Goal: Navigation & Orientation: Find specific page/section

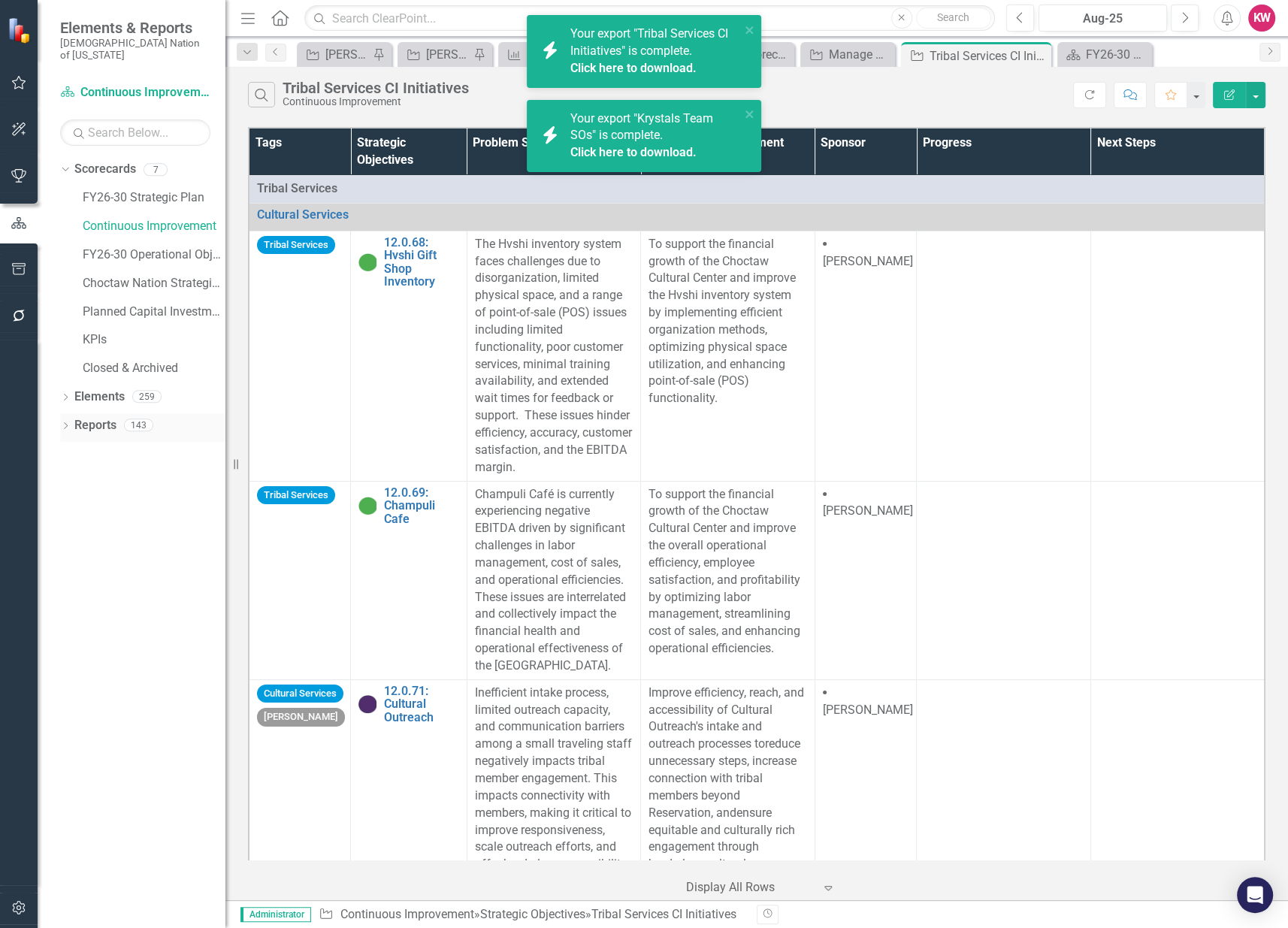
click at [96, 417] on link "Reports" at bounding box center [95, 425] width 42 height 17
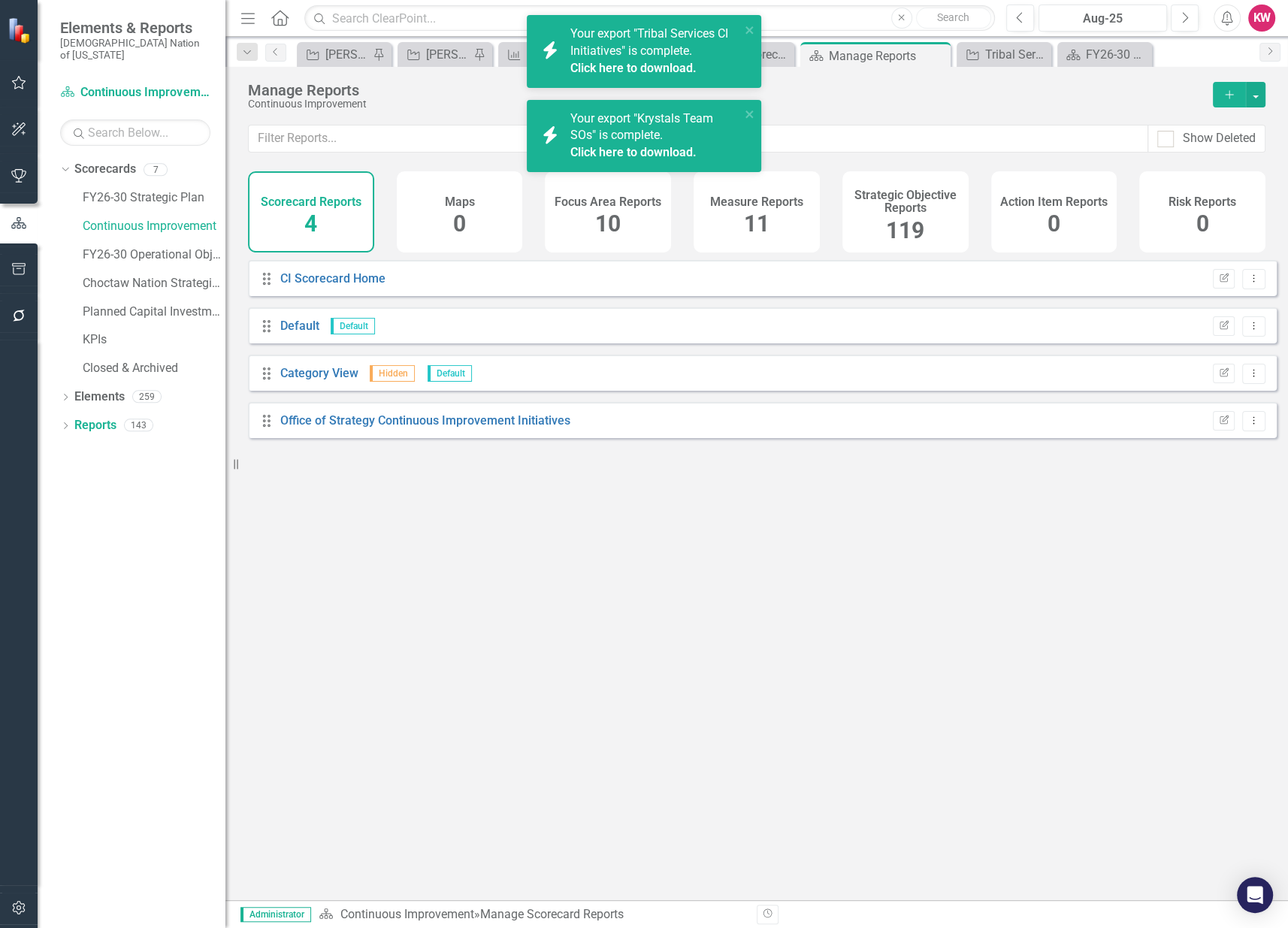
click at [905, 220] on span "119" at bounding box center [905, 231] width 38 height 27
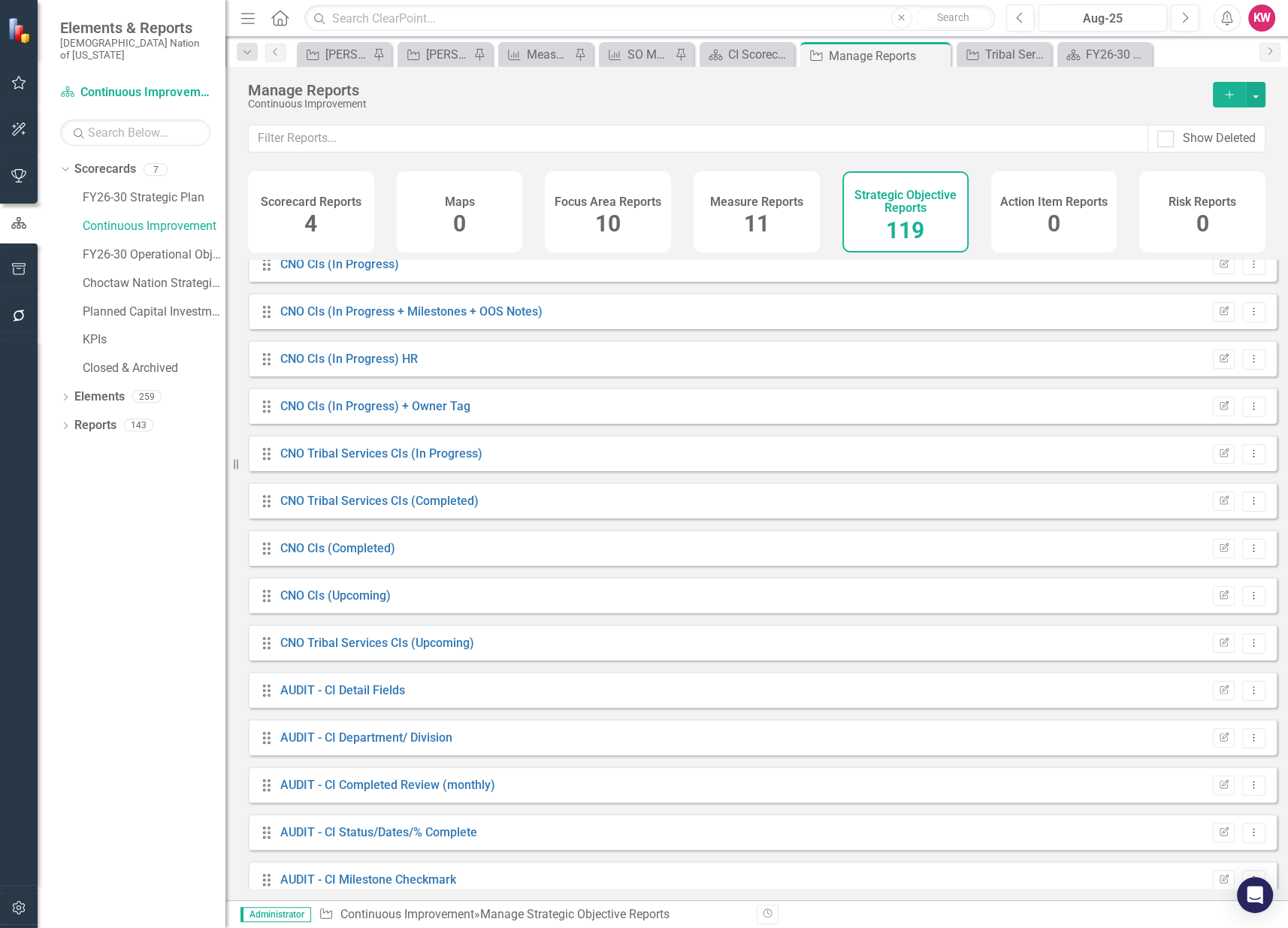
scroll to position [167, 0]
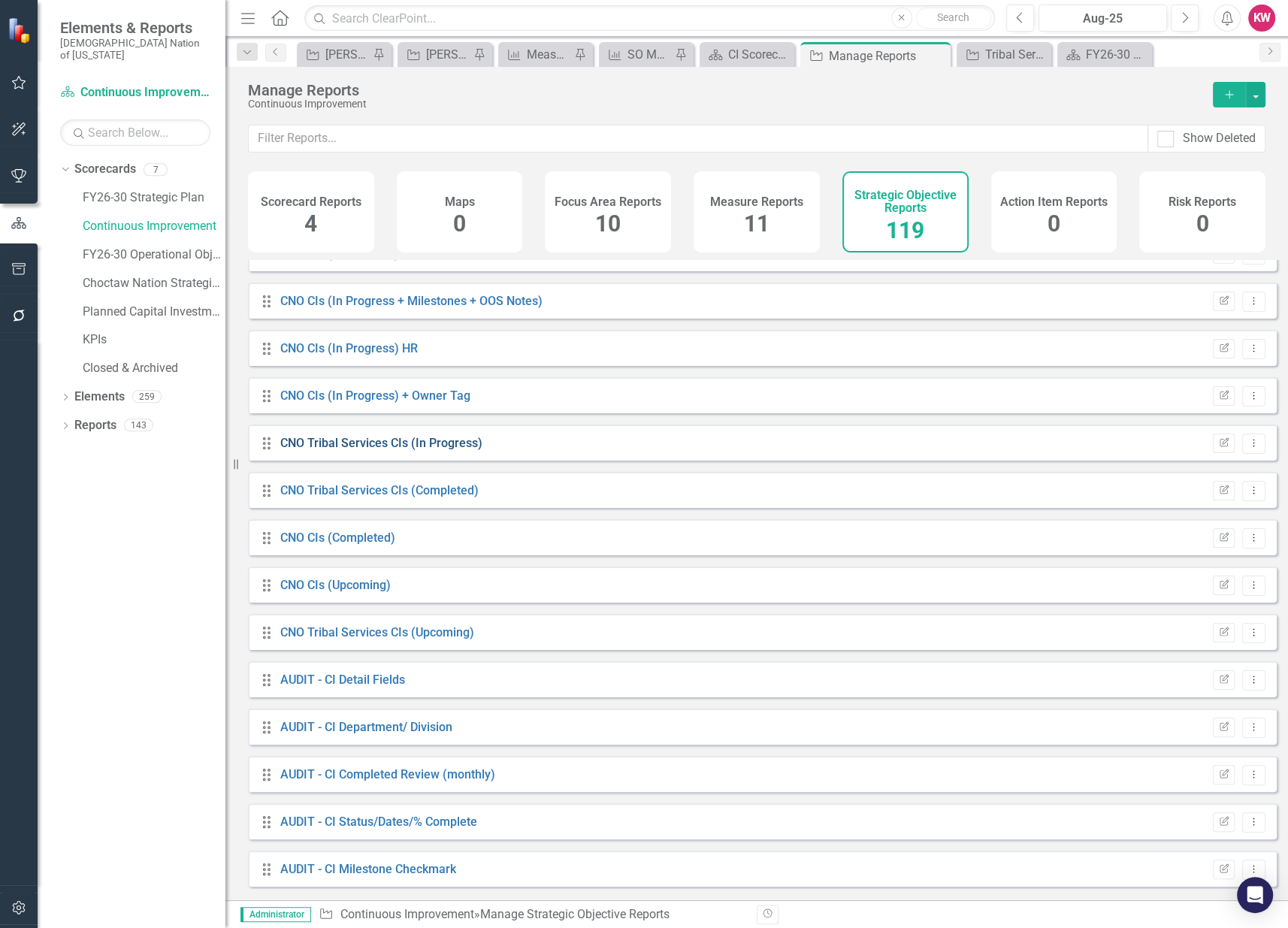
click at [355, 448] on link "CNO Tribal Services CIs (In Progress)" at bounding box center [382, 443] width 203 height 14
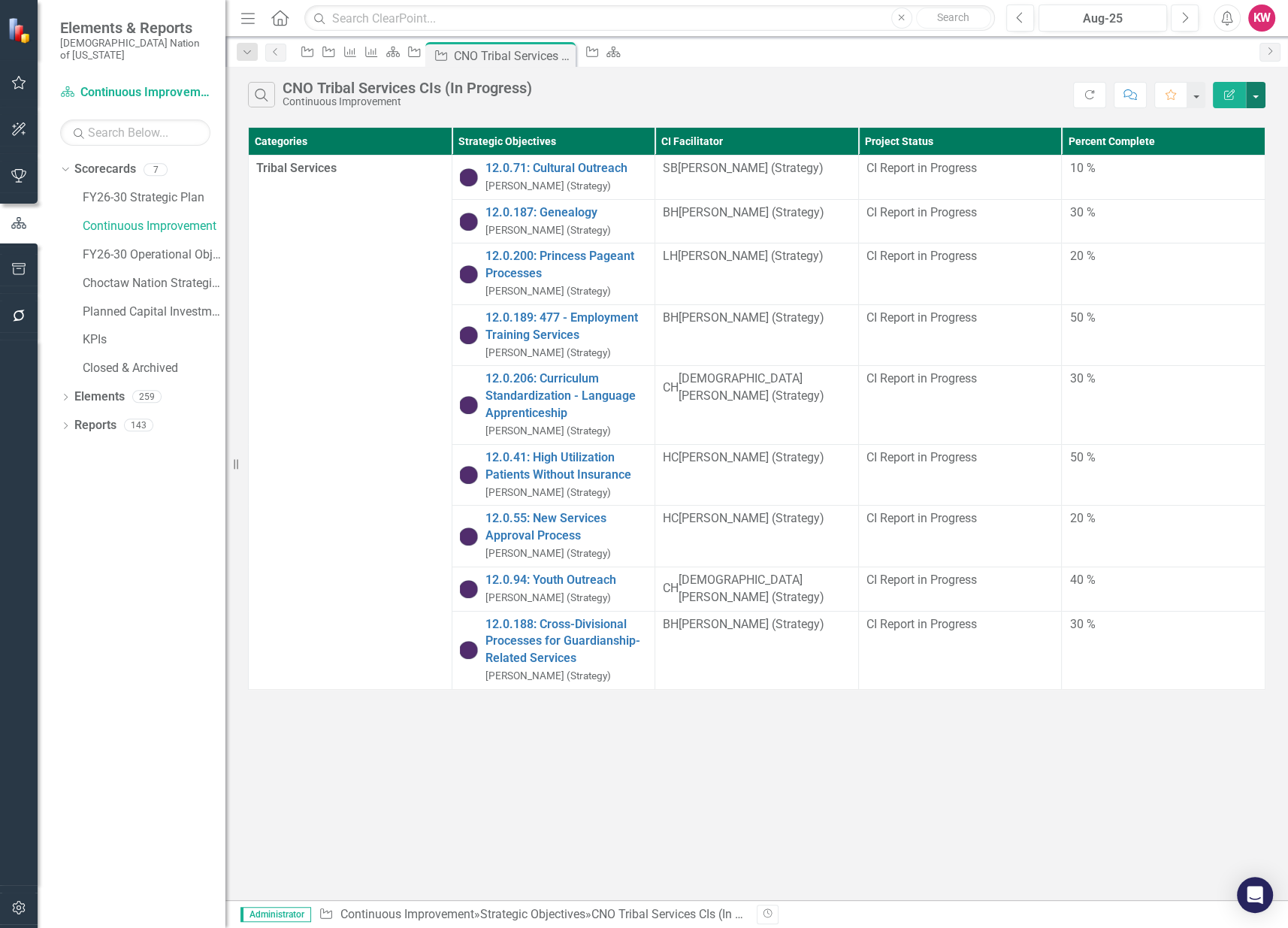
click at [1258, 89] on button "button" at bounding box center [1256, 95] width 20 height 27
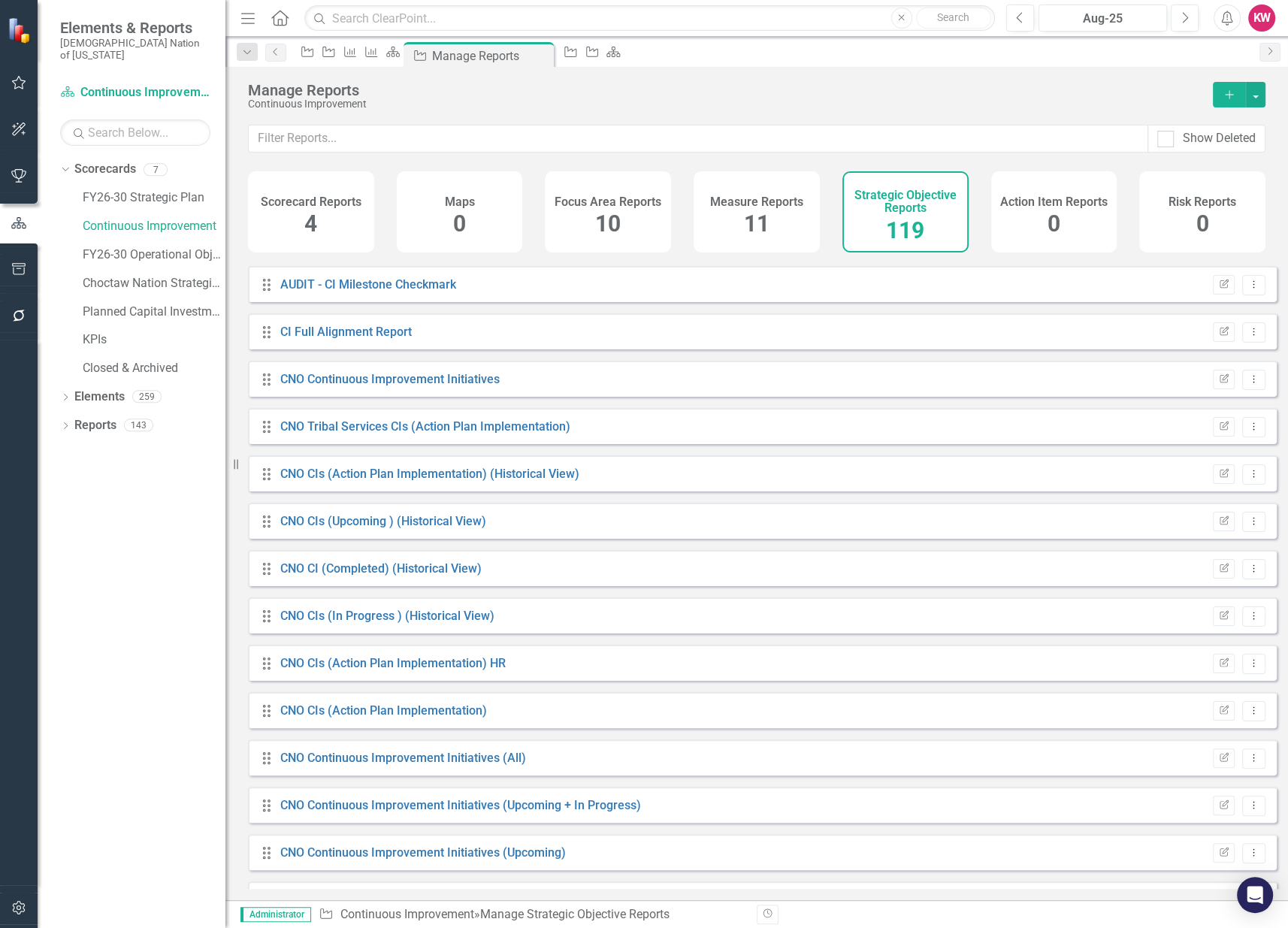
scroll to position [167, 0]
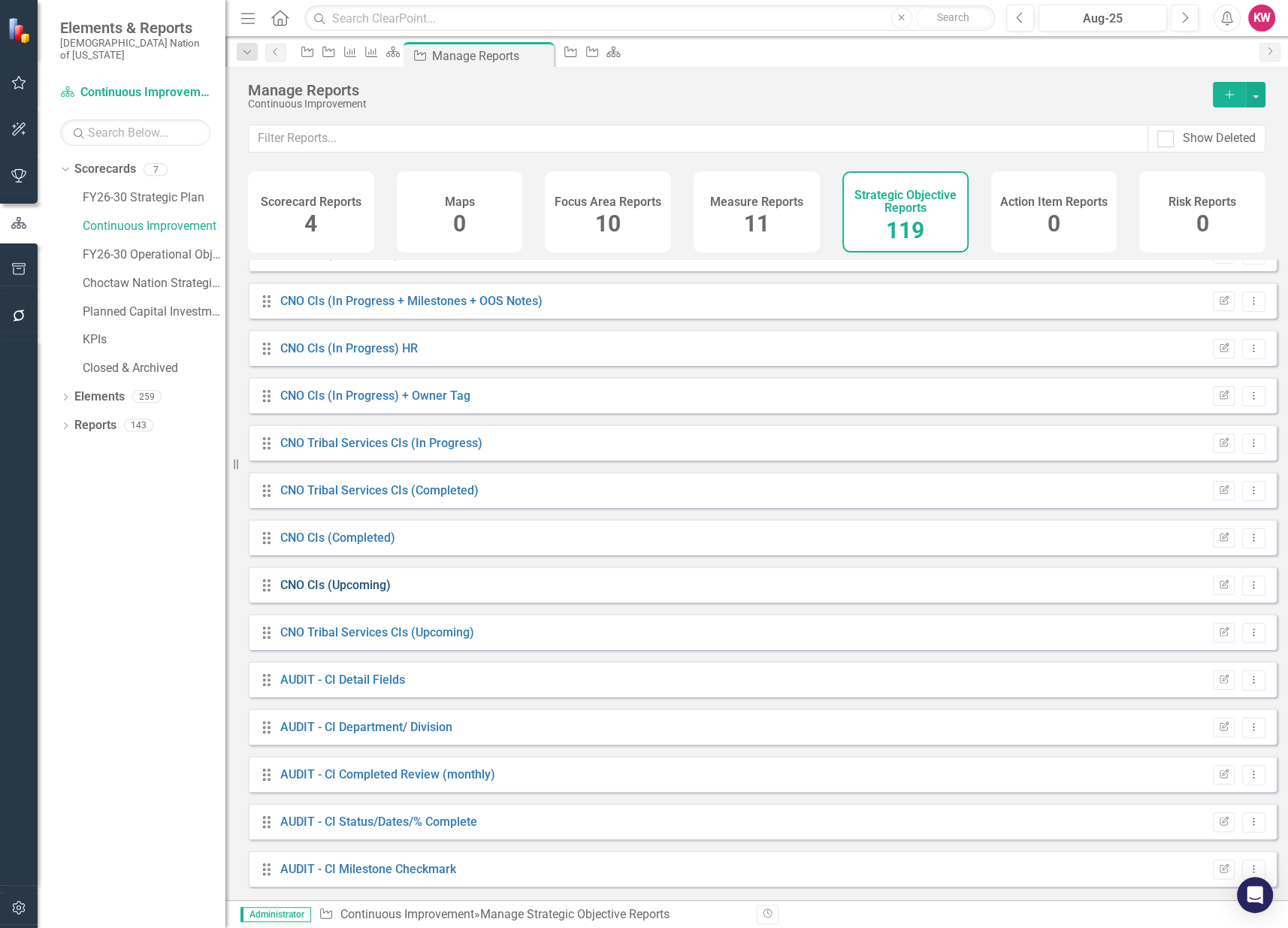
click at [335, 592] on link "CNO CIs (Upcoming)" at bounding box center [335, 585] width 110 height 14
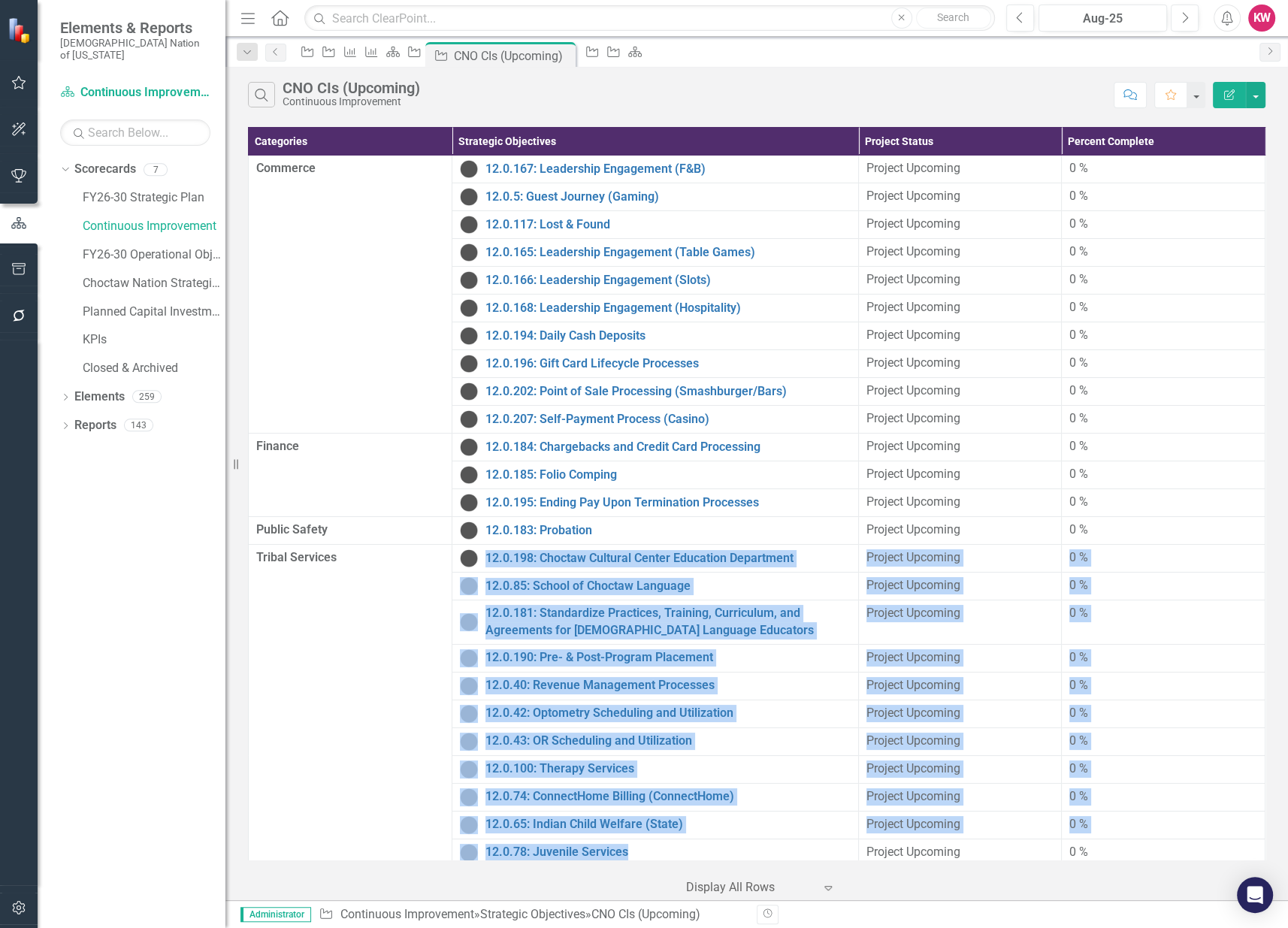
drag, startPoint x: 483, startPoint y: 551, endPoint x: 842, endPoint y: 848, distance: 465.9
click at [842, 848] on tbody "Commerce 12.0.167: Leadership Engagement (F&B) Link Map View Link Map Edit Edit…" at bounding box center [757, 511] width 1017 height 711
copy tbody "12.0.198: Choctaw Cultural Center Education Department Link Map View Link Map E…"
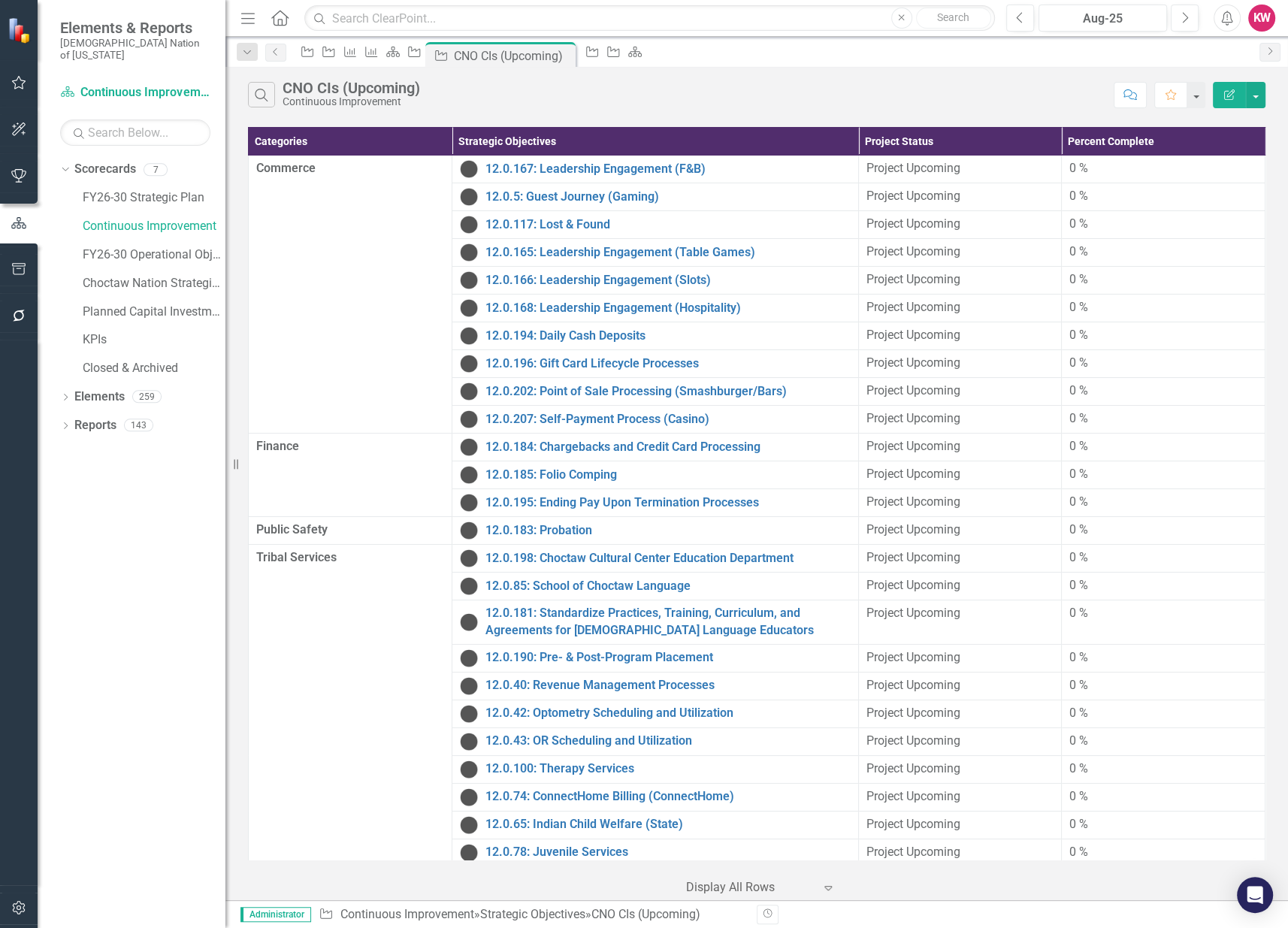
click at [317, 793] on td "Tribal Services" at bounding box center [350, 706] width 203 height 322
click at [91, 189] on link "FY26-30 Strategic Plan" at bounding box center [154, 198] width 143 height 17
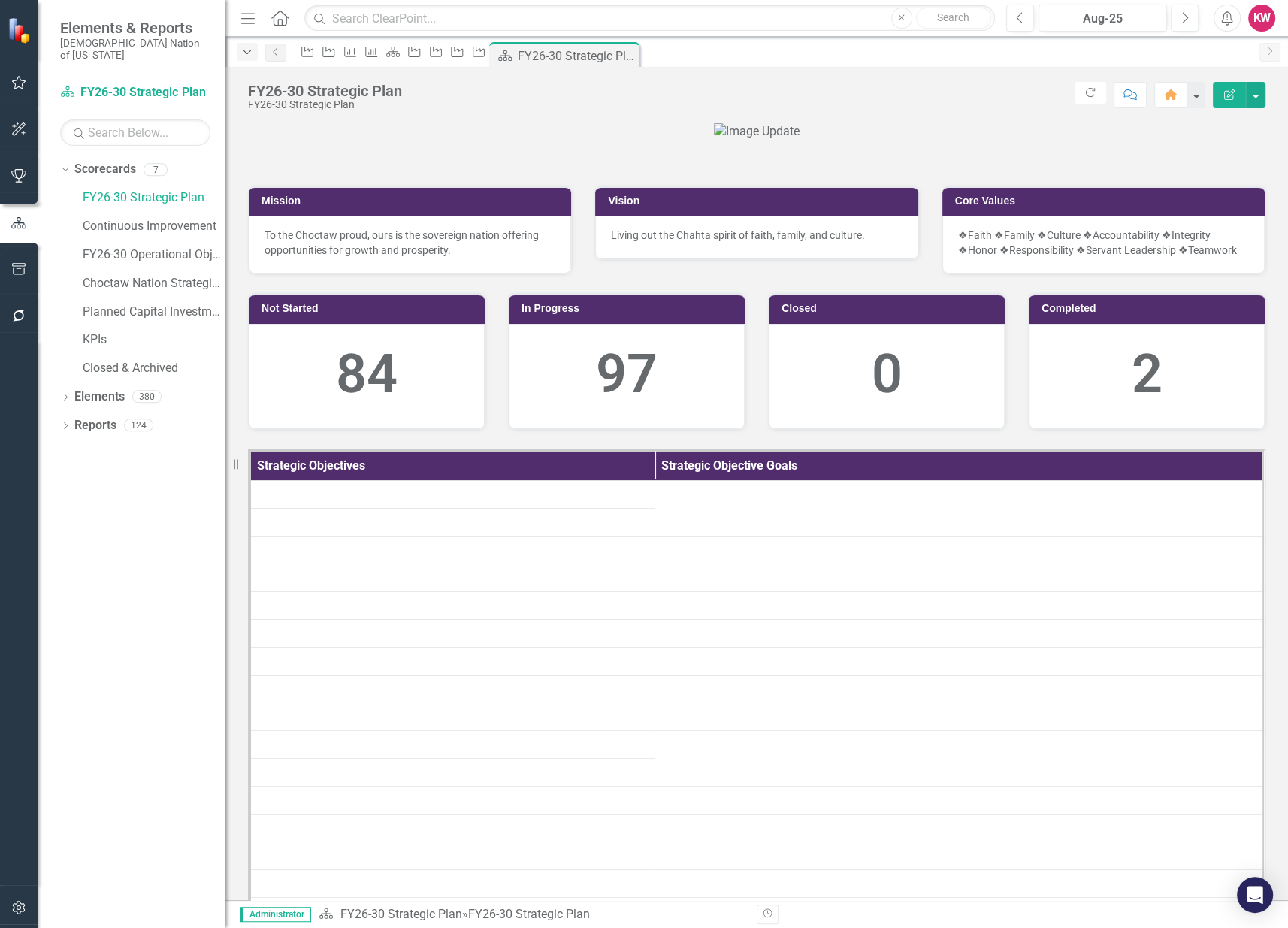
click at [247, 54] on icon "Dropdown" at bounding box center [247, 52] width 13 height 10
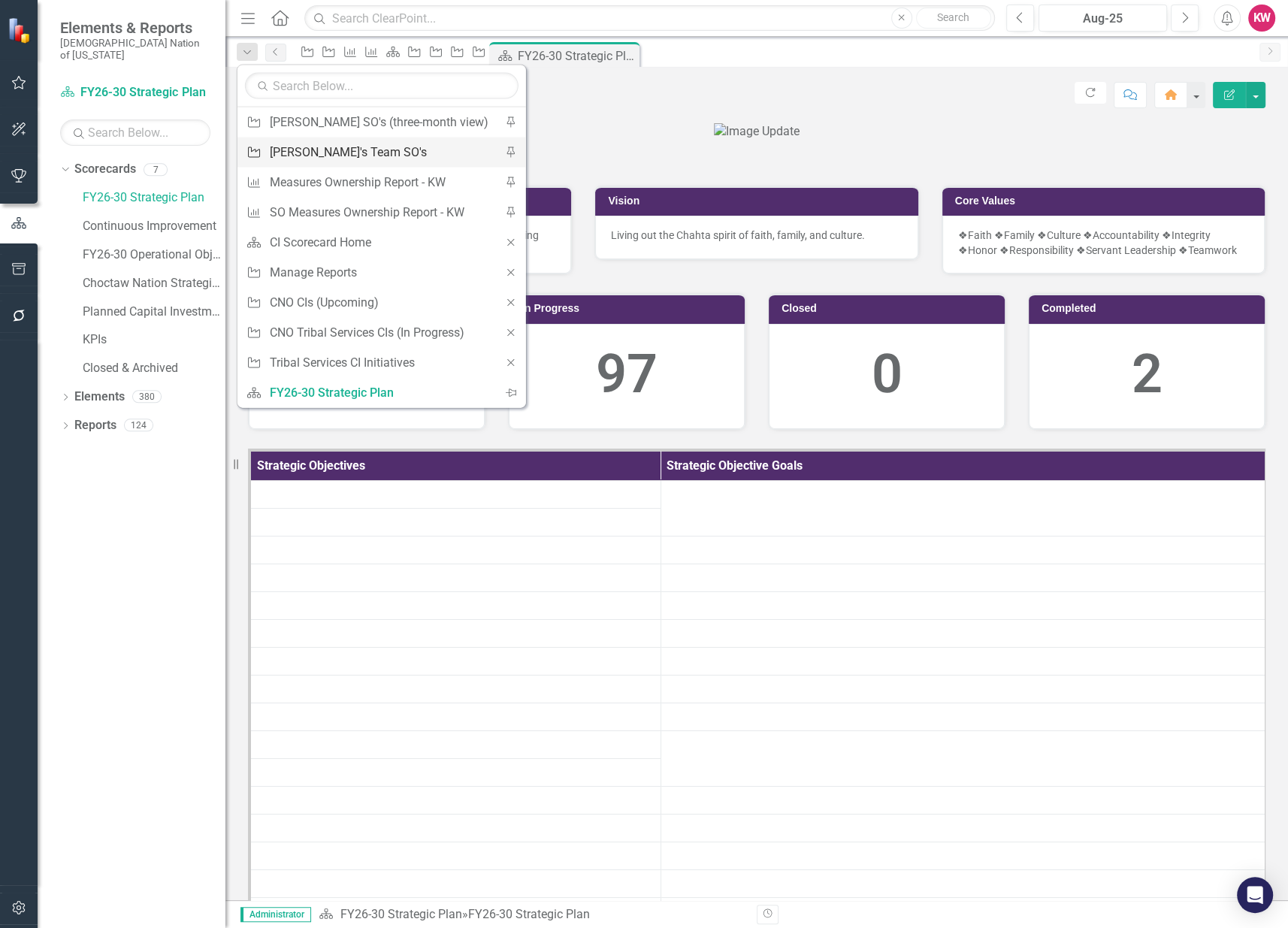
click at [303, 156] on div "[PERSON_NAME]'s Team SO's" at bounding box center [379, 152] width 219 height 19
